Goal: Task Accomplishment & Management: Manage account settings

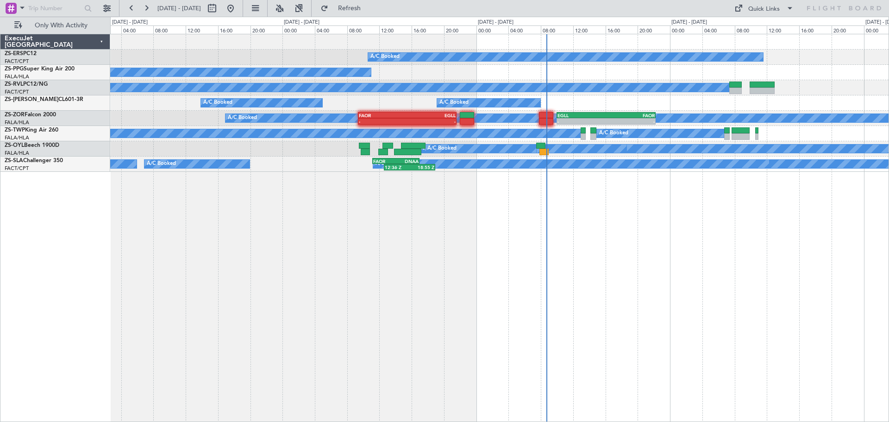
click at [687, 277] on div "A/C Booked A/C Booked A/C Booked A/C Booked A/C Booked A/C Booked A/C Booked A/…" at bounding box center [499, 228] width 779 height 388
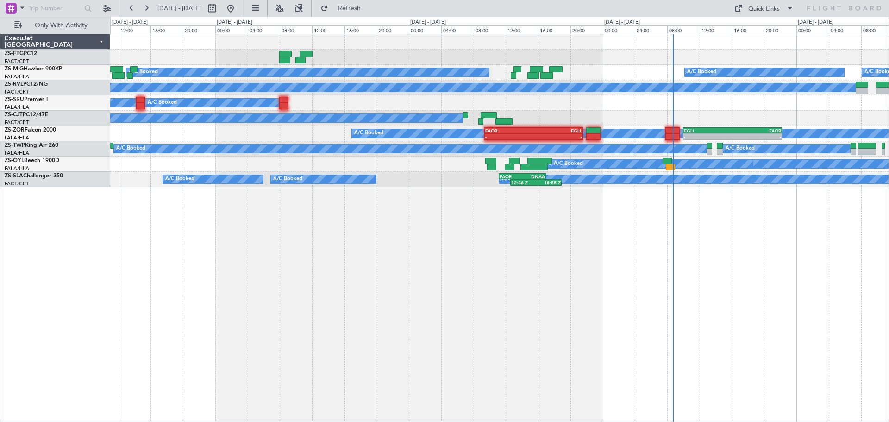
click at [477, 295] on div "A/C Booked A/C Booked A/C Booked A/C Booked A/C Booked A/C Booked A/C Booked A/…" at bounding box center [499, 228] width 779 height 388
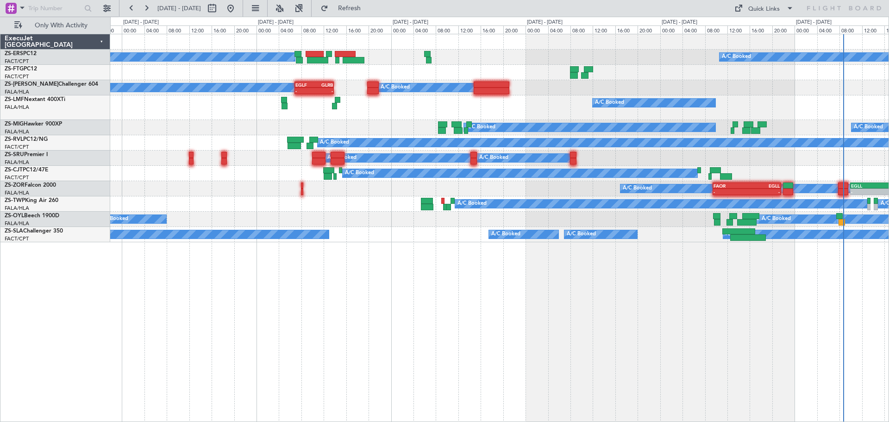
click at [404, 293] on div "A/C Booked A/C Booked A/C Booked A/C Booked A/C Booked A/C Booked EGLF 06:50 Z …" at bounding box center [499, 228] width 779 height 388
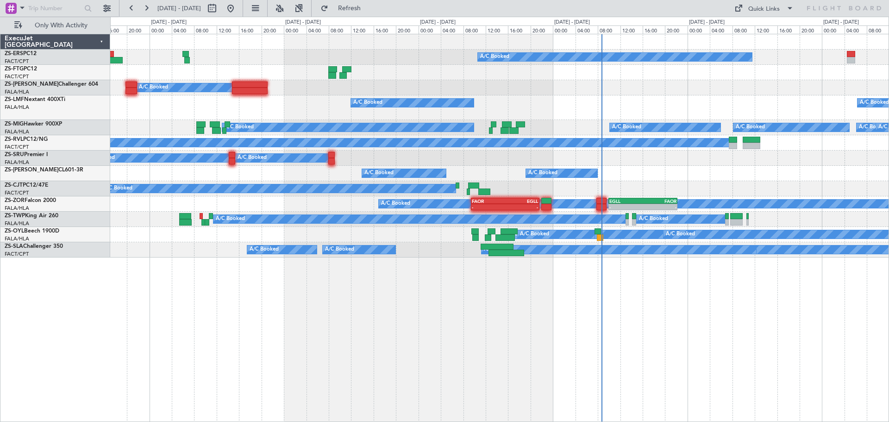
click at [261, 322] on div "A/C Booked A/C Booked A/C Booked A/C Booked EGLF 06:50 Z GLRB 13:50 Z - - A/C B…" at bounding box center [499, 228] width 779 height 388
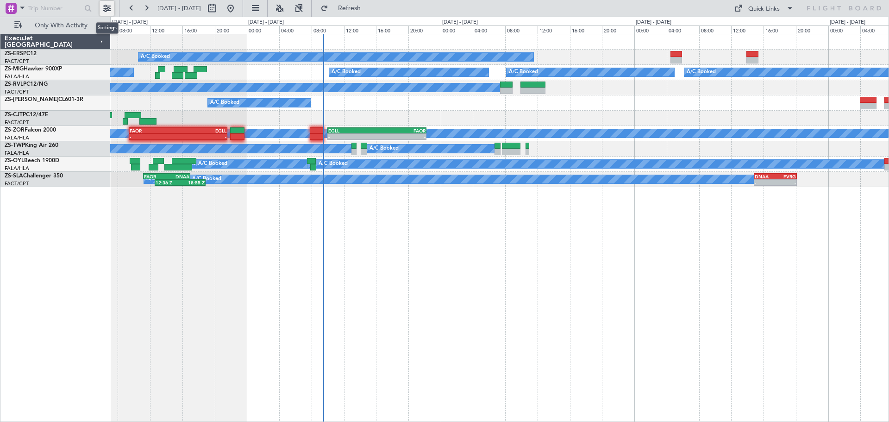
click at [109, 7] on button at bounding box center [107, 8] width 15 height 15
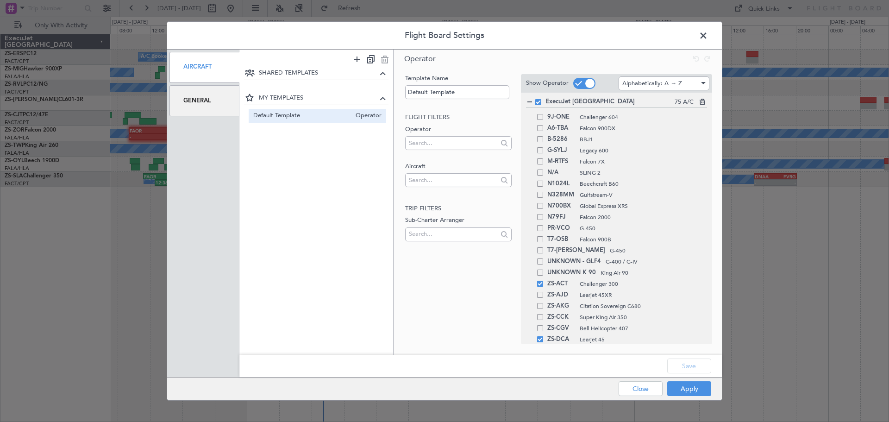
click at [530, 101] on div at bounding box center [529, 102] width 6 height 6
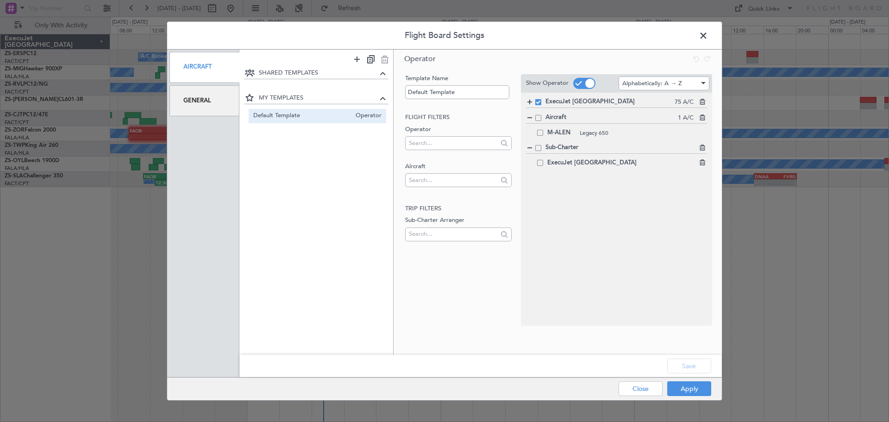
click at [539, 162] on span at bounding box center [540, 163] width 6 height 6
click at [544, 160] on input "checkbox" at bounding box center [544, 160] width 0 height 0
click at [693, 366] on button "Save" at bounding box center [689, 365] width 44 height 15
click at [687, 393] on button "Apply" at bounding box center [689, 388] width 44 height 15
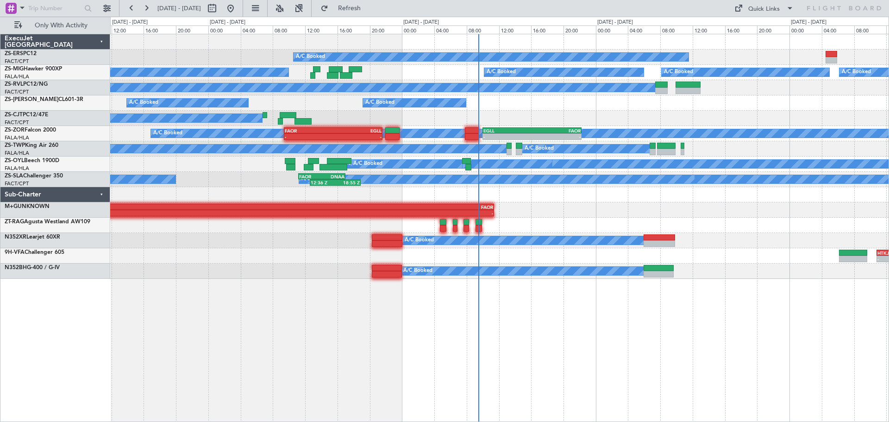
click at [413, 336] on div "A/C Booked A/C Booked A/C Booked A/C Booked A/C Booked A/C Booked A/C Booked A/…" at bounding box center [499, 228] width 779 height 388
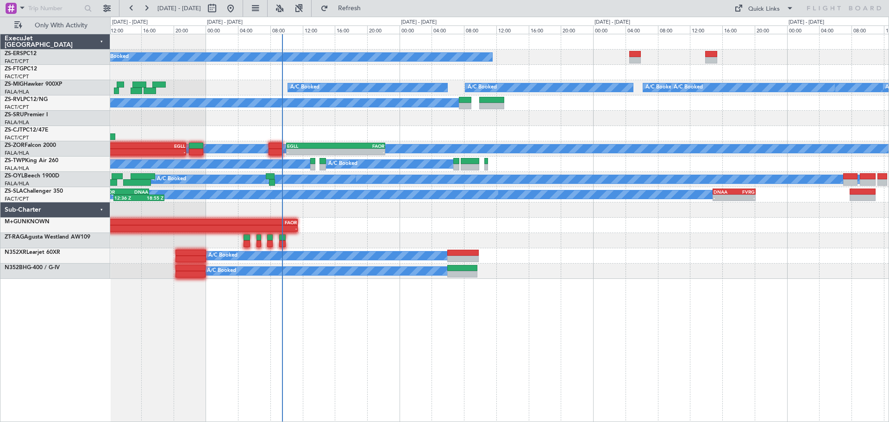
click at [303, 336] on div "A/C Booked A/C Unavailable A/C Booked A/C Booked A/C Booked A/C Booked A/C Book…" at bounding box center [499, 228] width 779 height 388
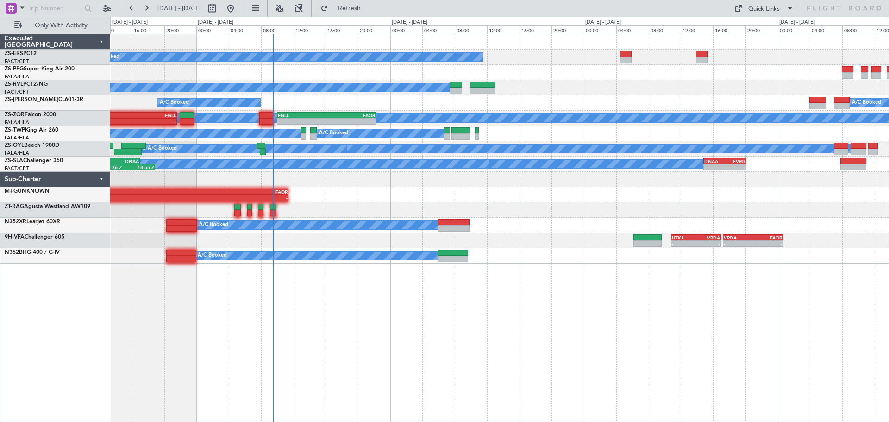
click at [439, 359] on div "A/C Booked A/C Unavailable A/C Booked A/C Booked A/C Booked A/C Booked A/C Book…" at bounding box center [499, 228] width 779 height 388
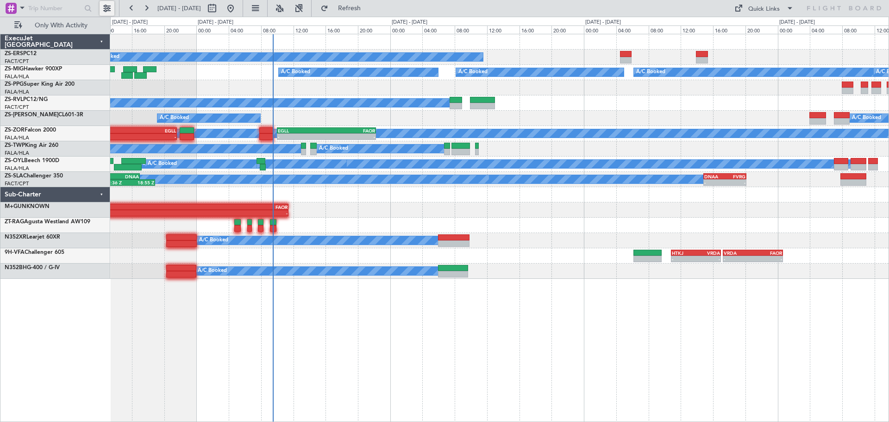
click at [107, 9] on button at bounding box center [107, 8] width 15 height 15
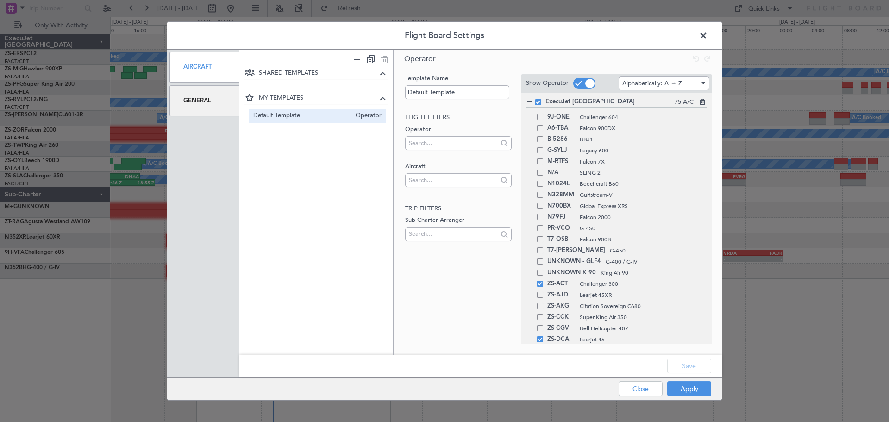
click at [214, 102] on div "General" at bounding box center [205, 100] width 70 height 31
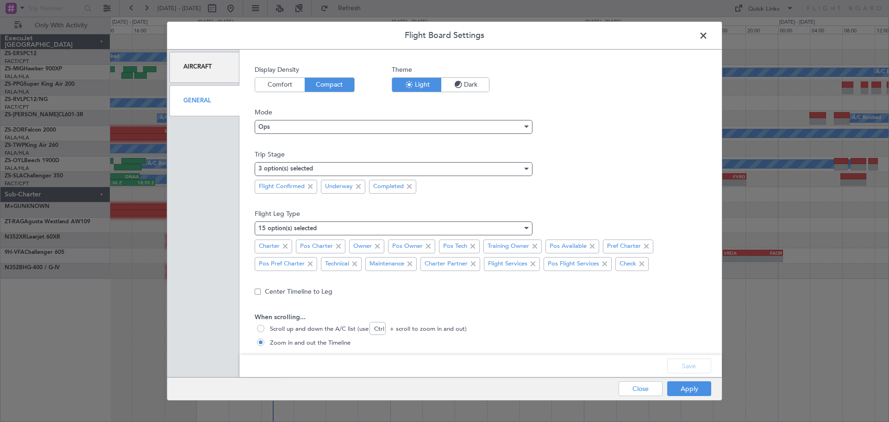
click at [207, 64] on div "Aircraft" at bounding box center [205, 67] width 70 height 31
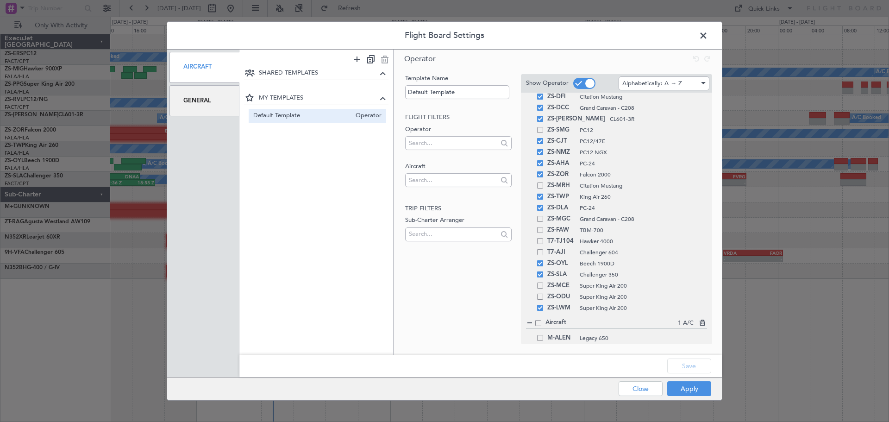
scroll to position [666, 0]
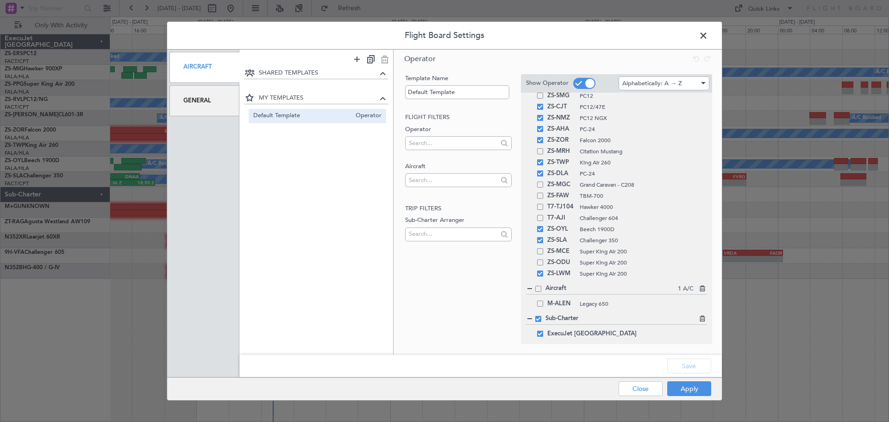
click at [539, 319] on span at bounding box center [538, 319] width 6 height 6
click at [542, 316] on input "checkbox" at bounding box center [542, 316] width 0 height 0
click at [682, 368] on button "Save" at bounding box center [689, 365] width 44 height 15
click at [710, 34] on div "Flight Board Settings Aircraft General SHARED TEMPLATES MY TEMPLATES Default Te…" at bounding box center [445, 211] width 556 height 380
click at [684, 385] on button "Apply" at bounding box center [689, 388] width 44 height 15
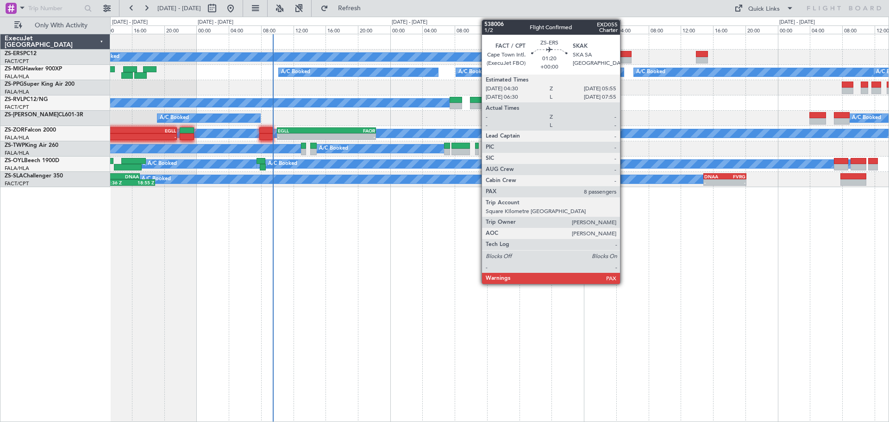
click at [624, 54] on div at bounding box center [626, 54] width 12 height 6
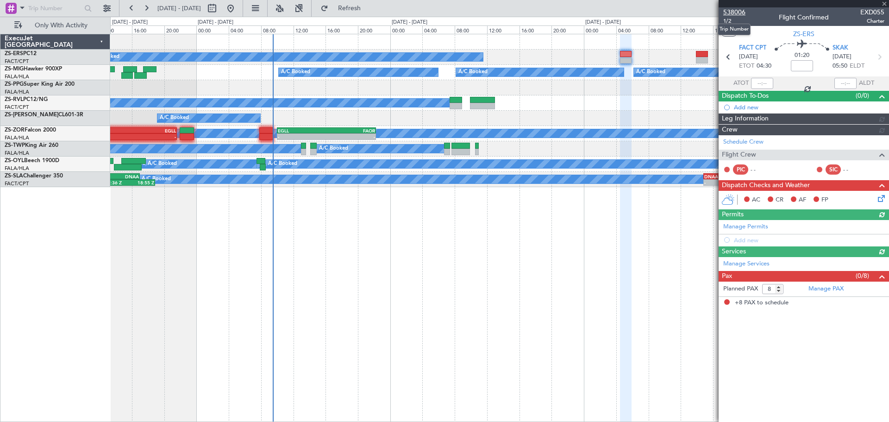
click at [738, 12] on span "538006" at bounding box center [734, 12] width 22 height 10
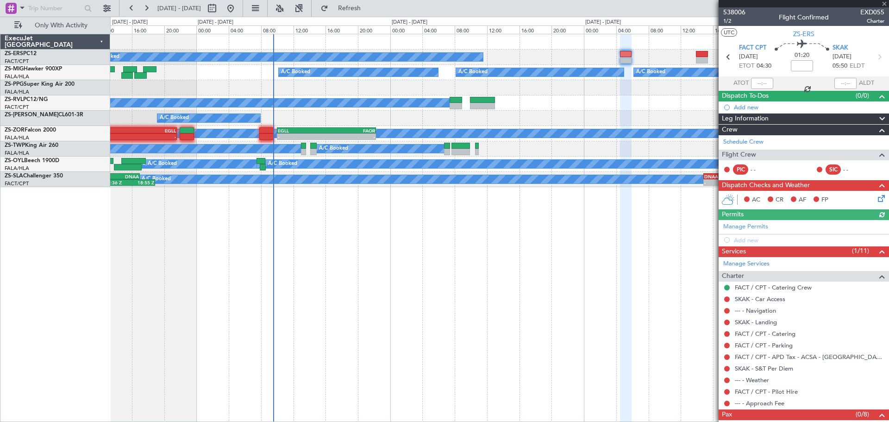
click at [885, 2] on div at bounding box center [804, 3] width 170 height 7
click at [884, 5] on span at bounding box center [884, 4] width 9 height 8
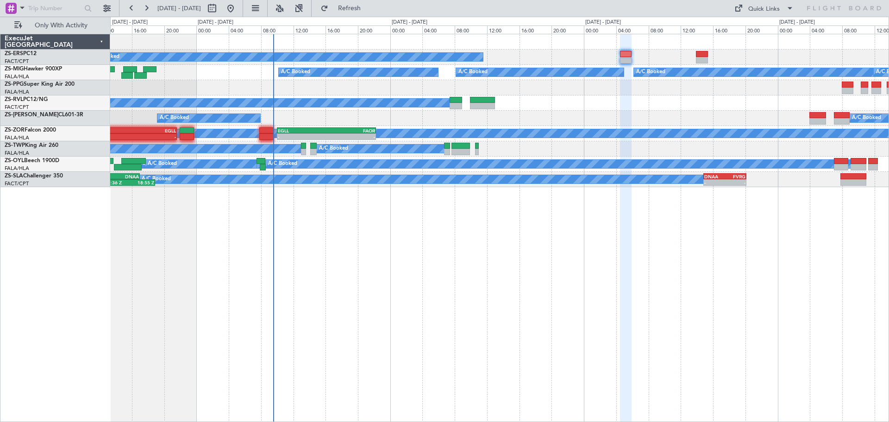
type input "0"
